Goal: Task Accomplishment & Management: Use online tool/utility

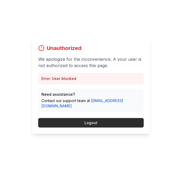
click at [111, 128] on button "Logout" at bounding box center [90, 122] width 105 height 9
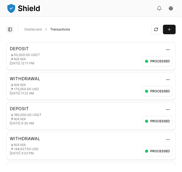
click at [10, 30] on button "Toggle Sidebar" at bounding box center [9, 29] width 7 height 7
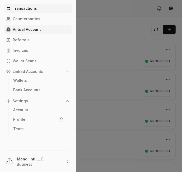
click at [30, 30] on p "Virtual Account" at bounding box center [27, 30] width 28 height 4
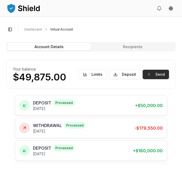
click at [161, 75] on button "Send" at bounding box center [156, 74] width 26 height 9
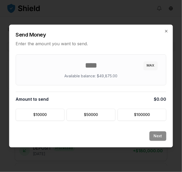
click at [152, 65] on button "MAX" at bounding box center [151, 66] width 14 height 8
type input "*****"
click at [157, 135] on button "Next" at bounding box center [158, 136] width 17 height 9
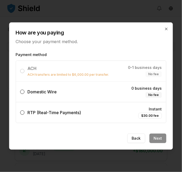
click at [23, 93] on button "Domestic Wire 0 business days No fee" at bounding box center [22, 92] width 4 height 4
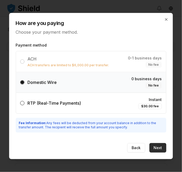
click at [163, 148] on button "Next" at bounding box center [158, 147] width 17 height 9
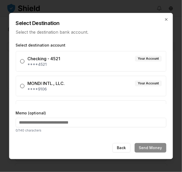
click at [23, 86] on button "MONDI INTL., LLC. Your Account ****9106" at bounding box center [22, 86] width 4 height 4
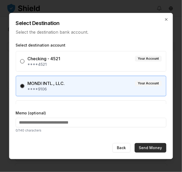
click at [154, 148] on button "Send Money" at bounding box center [151, 147] width 32 height 9
